Goal: Information Seeking & Learning: Check status

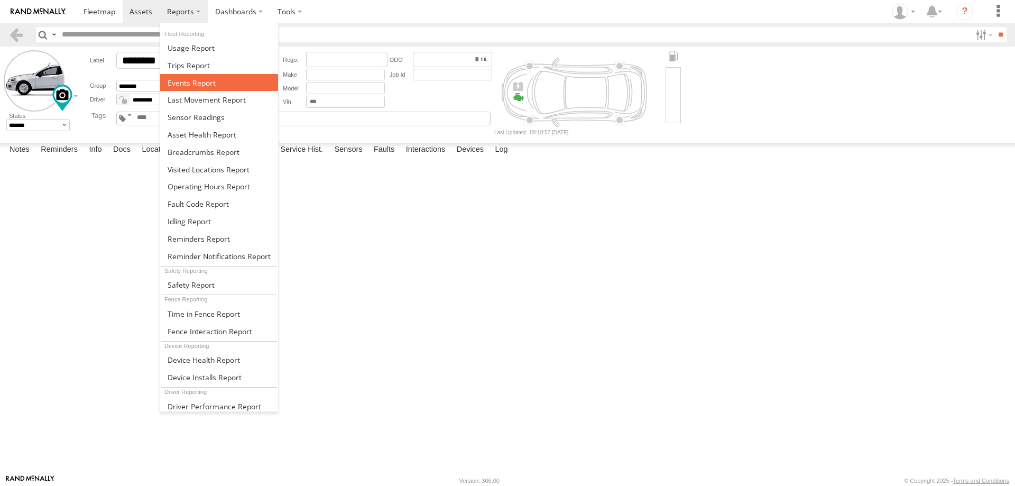
click at [186, 82] on span at bounding box center [192, 83] width 48 height 10
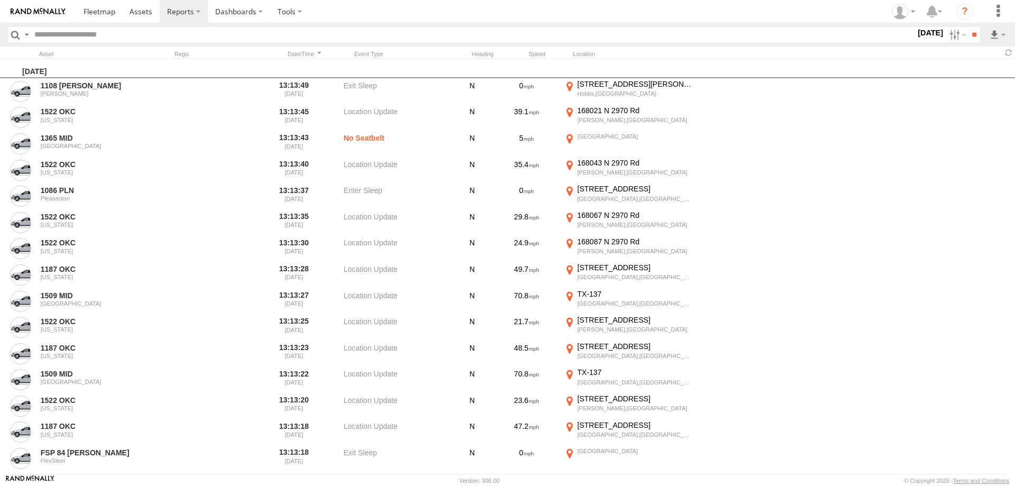
drag, startPoint x: 950, startPoint y: 34, endPoint x: 943, endPoint y: 51, distance: 18.1
click at [950, 36] on label at bounding box center [956, 34] width 23 height 15
click at [0, 0] on span "Potential Collision" at bounding box center [0, 0] width 0 height 0
click at [971, 36] on input "**" at bounding box center [974, 34] width 12 height 15
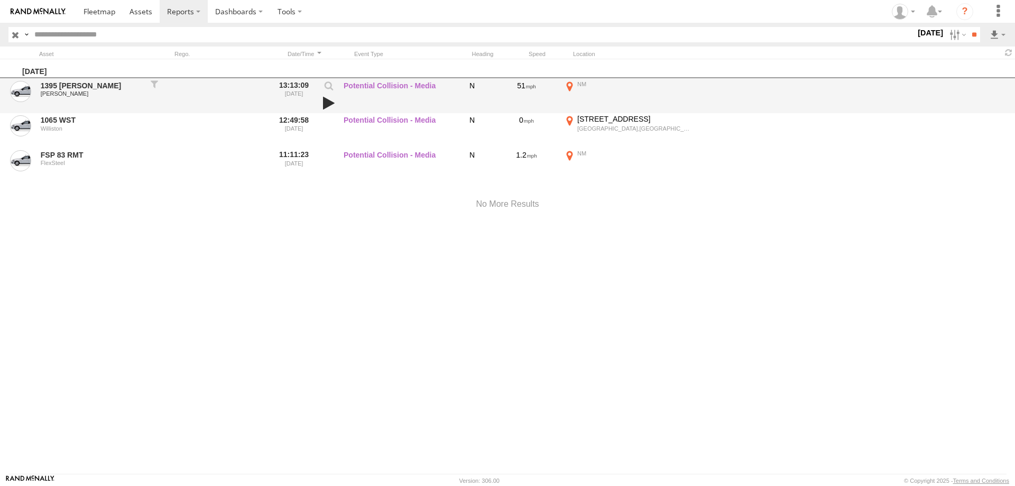
click at [327, 102] on link at bounding box center [329, 103] width 18 height 15
